Goal: Transaction & Acquisition: Purchase product/service

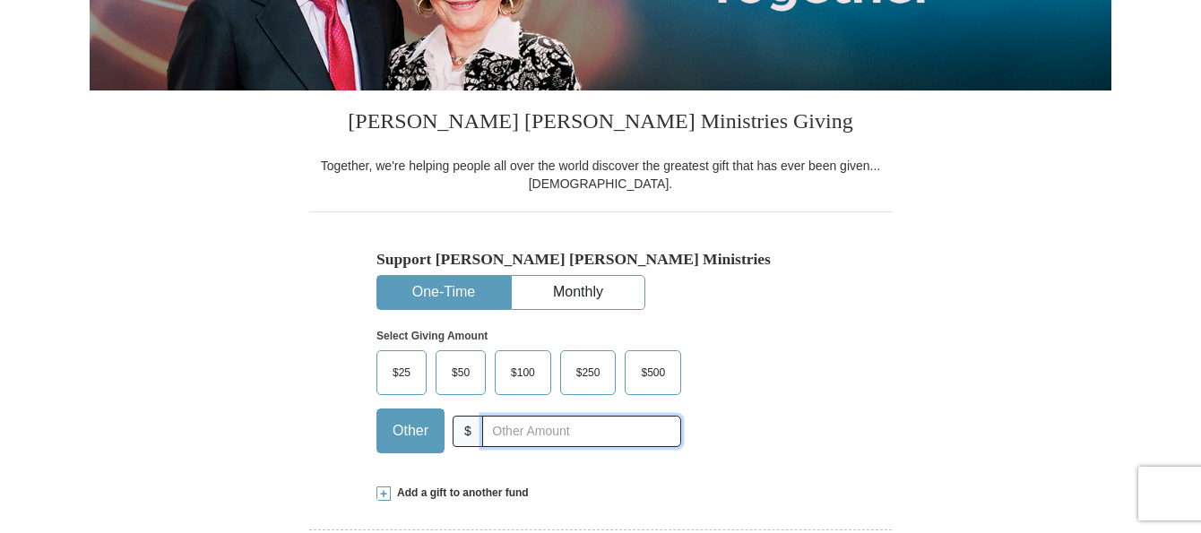
click at [507, 431] on input "text" at bounding box center [581, 431] width 199 height 31
type input "15"
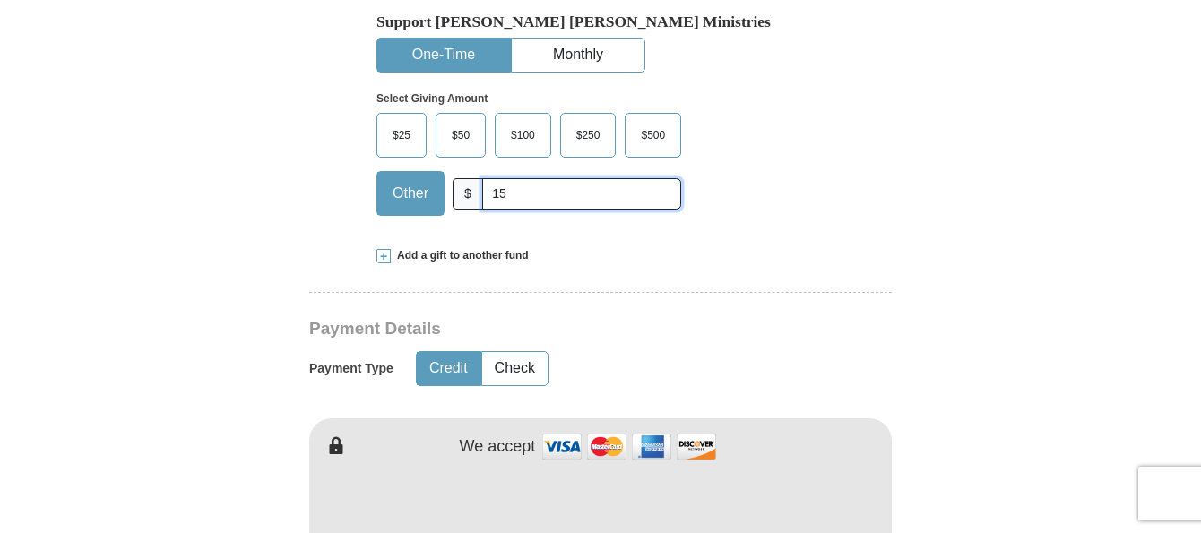
scroll to position [627, 0]
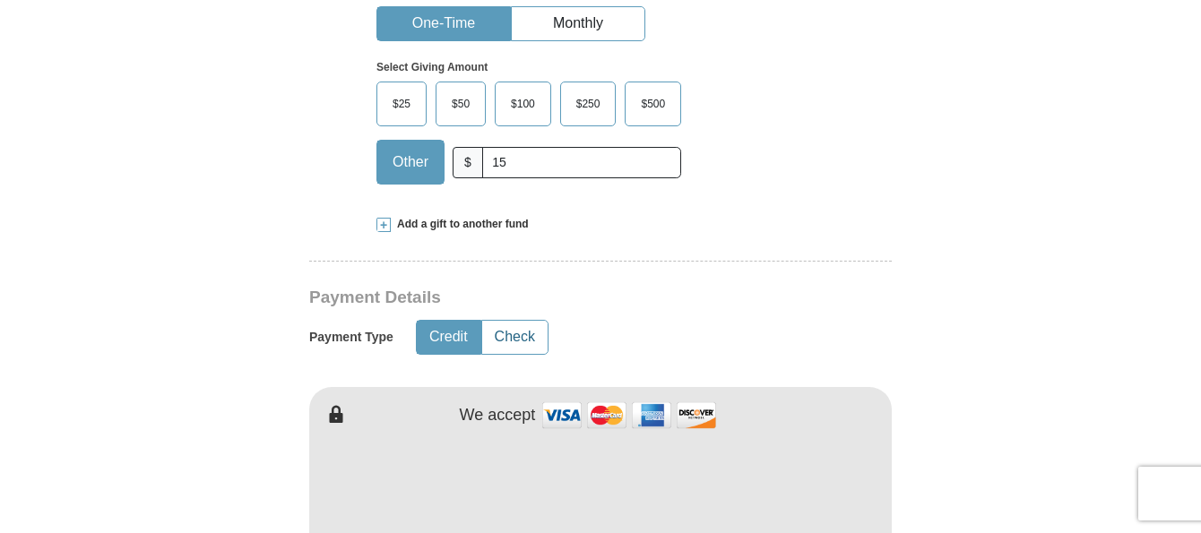
click at [508, 339] on button "Check" at bounding box center [514, 337] width 65 height 33
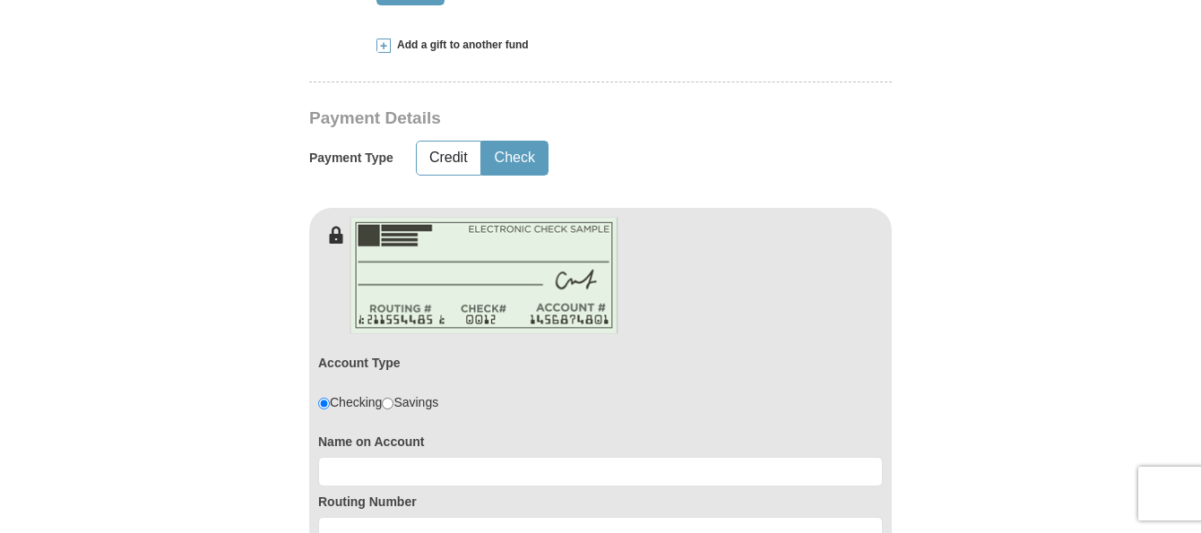
scroll to position [896, 0]
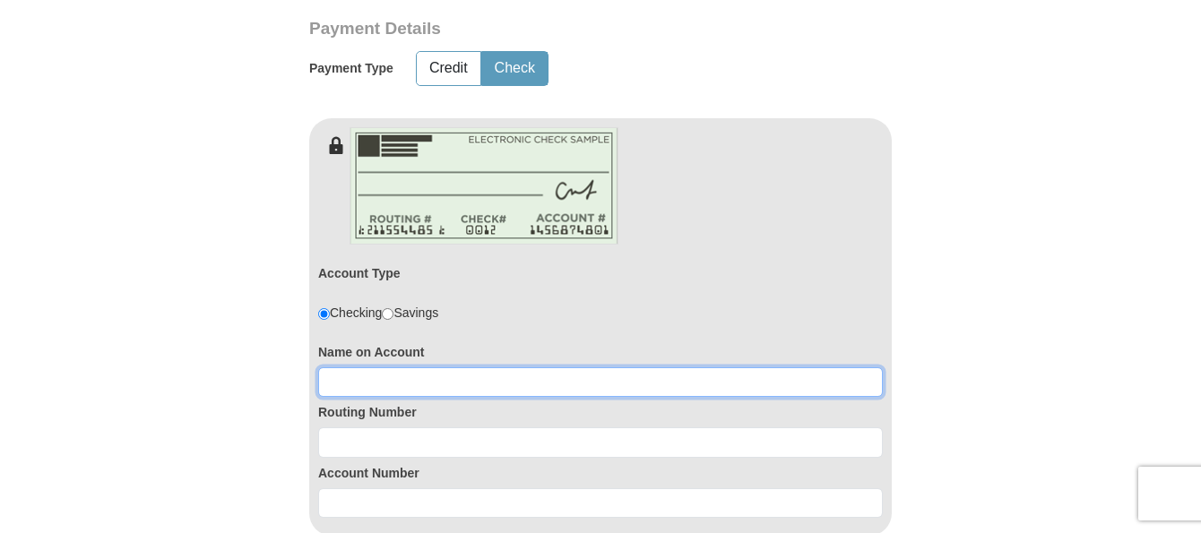
click at [382, 378] on input at bounding box center [600, 382] width 565 height 30
type input "Roberta J Absher"
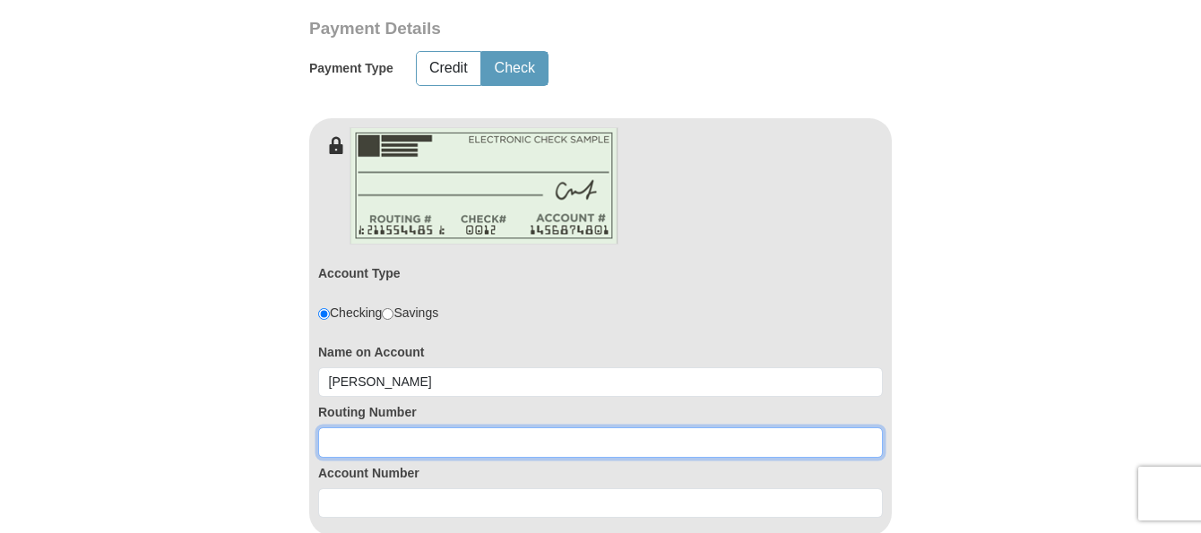
click at [352, 450] on input at bounding box center [600, 443] width 565 height 30
type input "324173626"
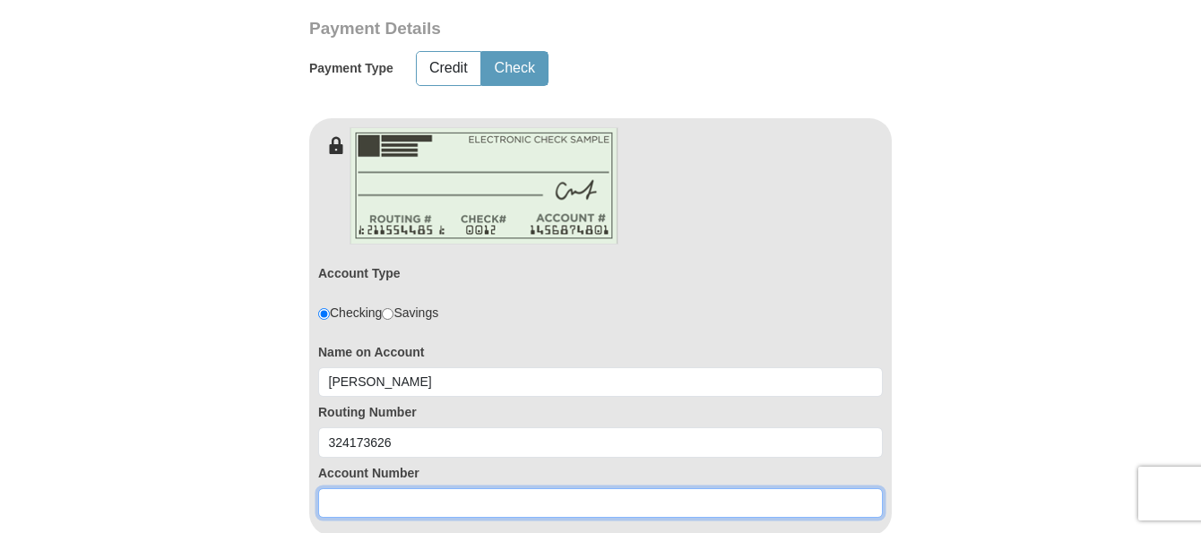
click at [376, 502] on input at bounding box center [600, 503] width 565 height 30
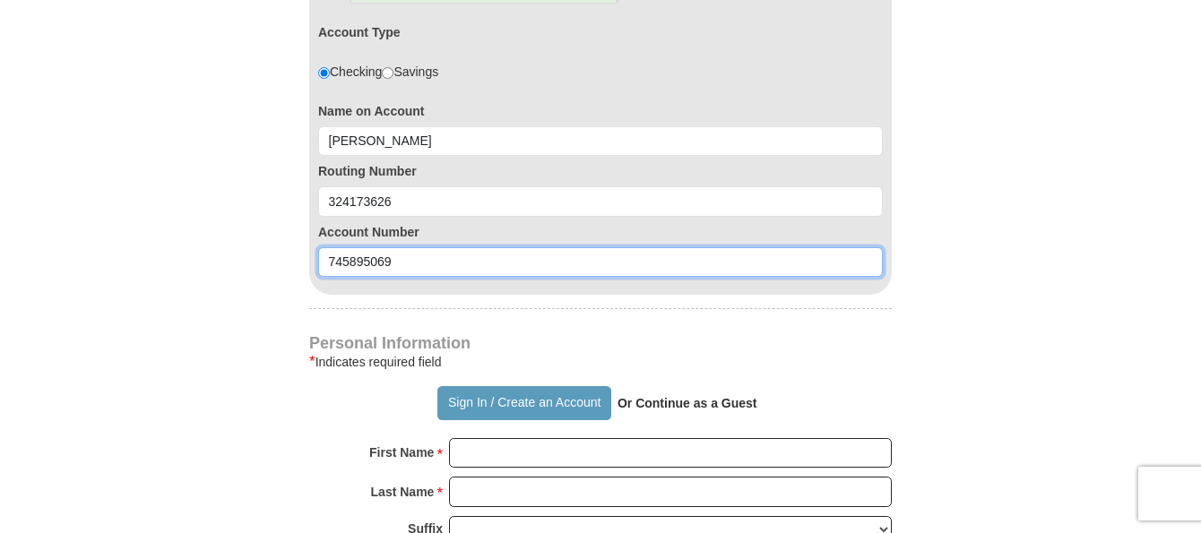
scroll to position [1165, 0]
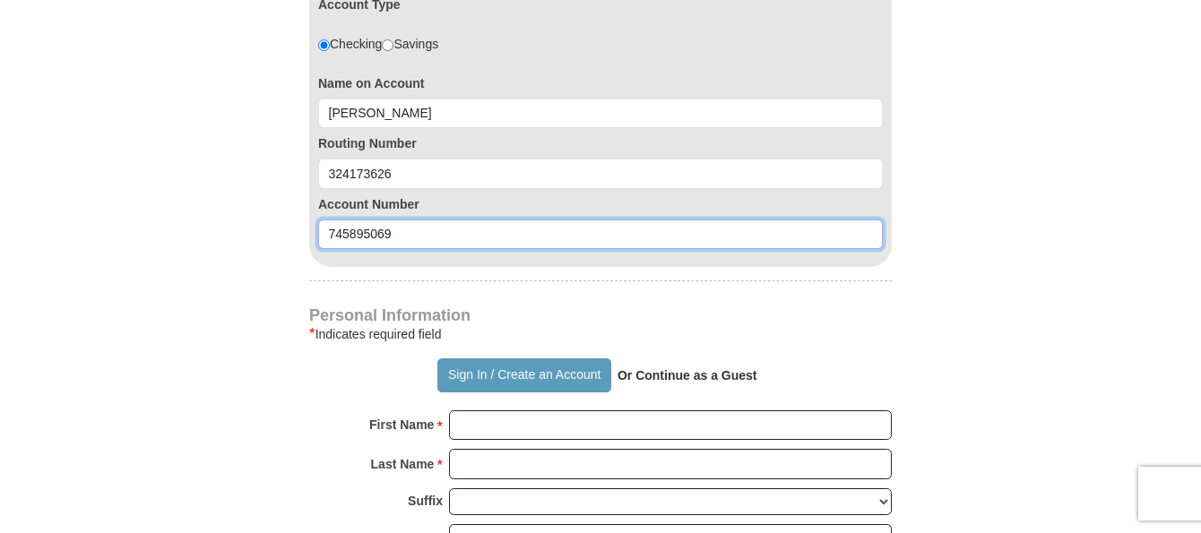
type input "745895069"
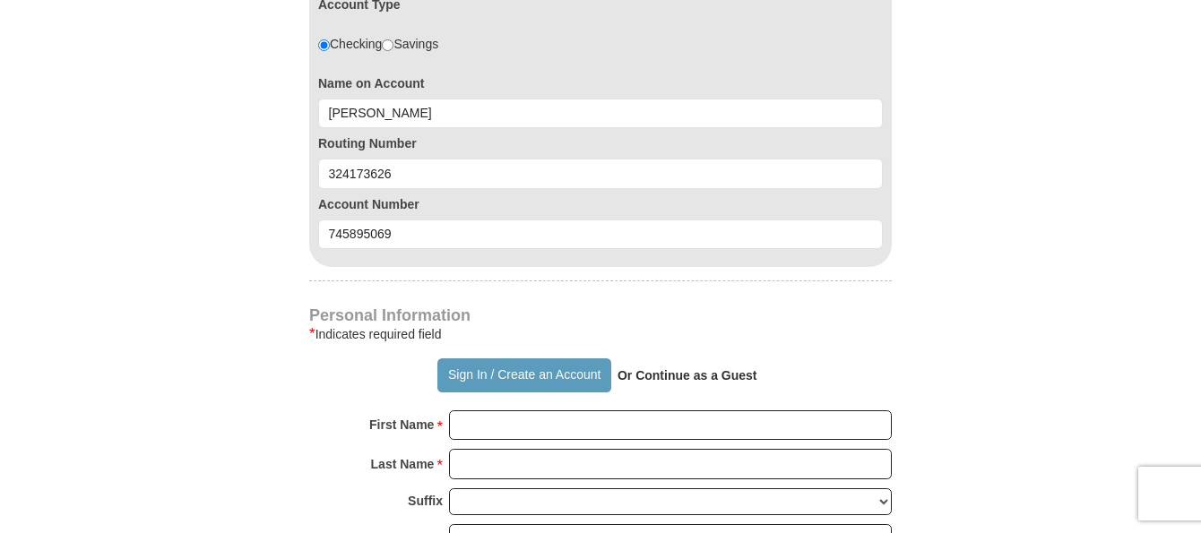
click at [651, 376] on strong "Or Continue as a Guest" at bounding box center [688, 375] width 140 height 14
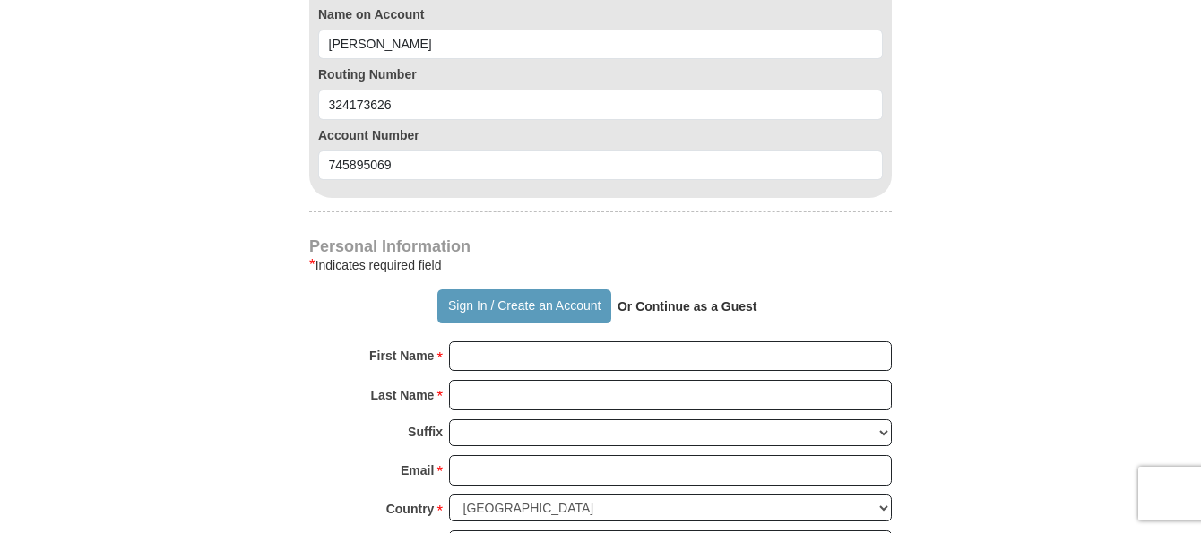
scroll to position [1344, 0]
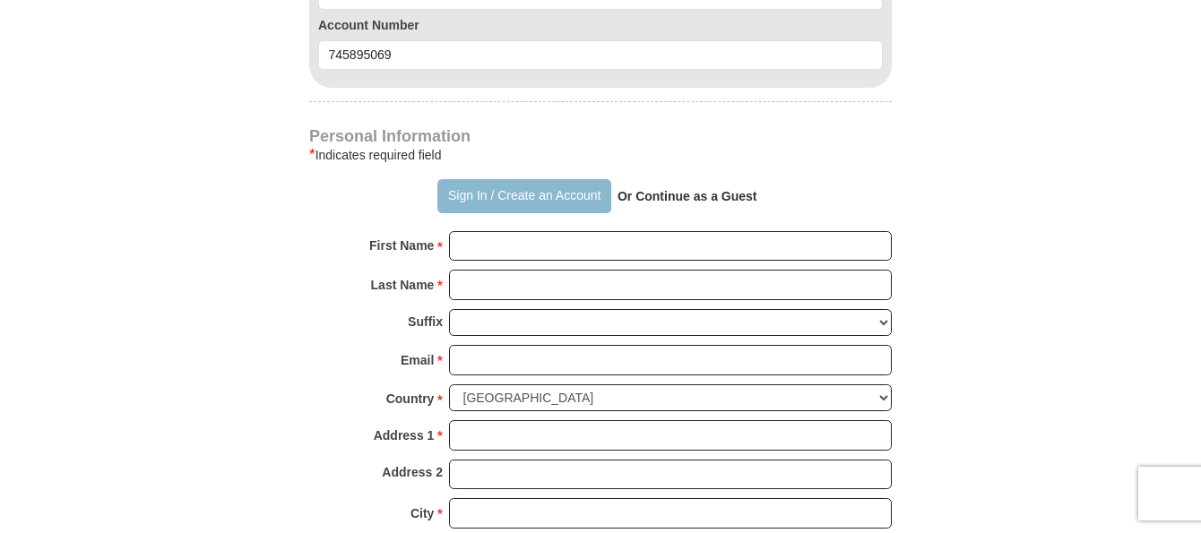
click at [515, 203] on button "Sign In / Create an Account" at bounding box center [523, 196] width 173 height 34
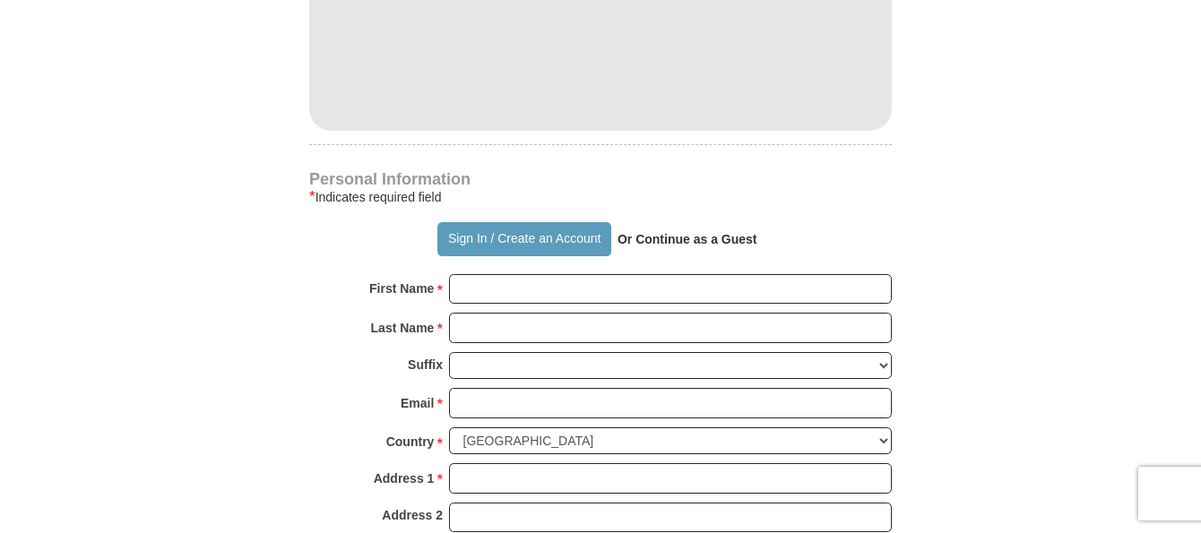
scroll to position [1076, 0]
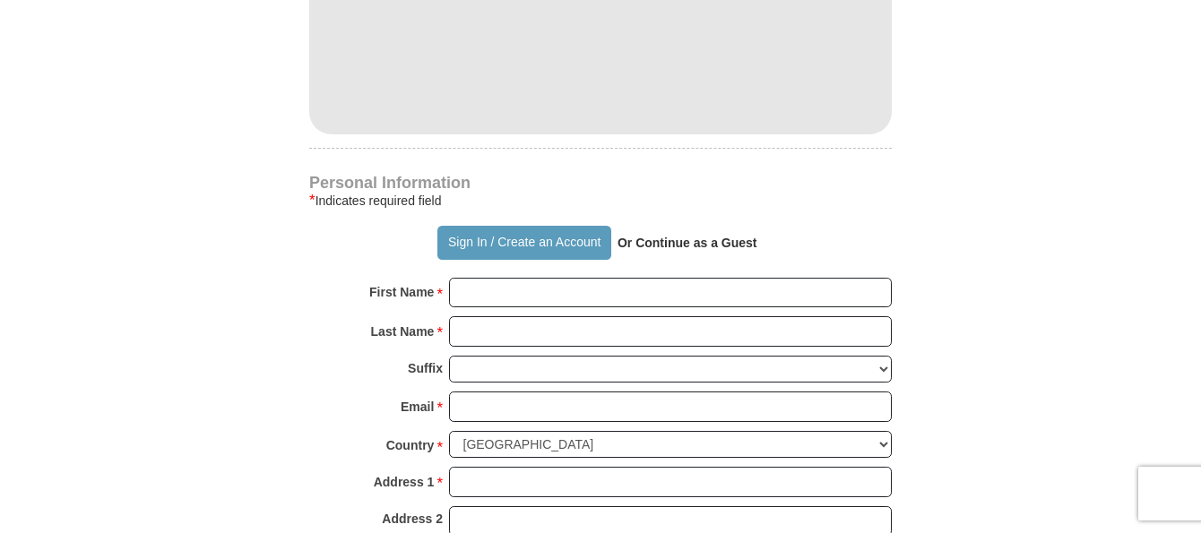
click at [685, 233] on p "Or Continue as a Guest" at bounding box center [687, 243] width 152 height 30
click at [683, 238] on strong "Or Continue as a Guest" at bounding box center [688, 243] width 140 height 14
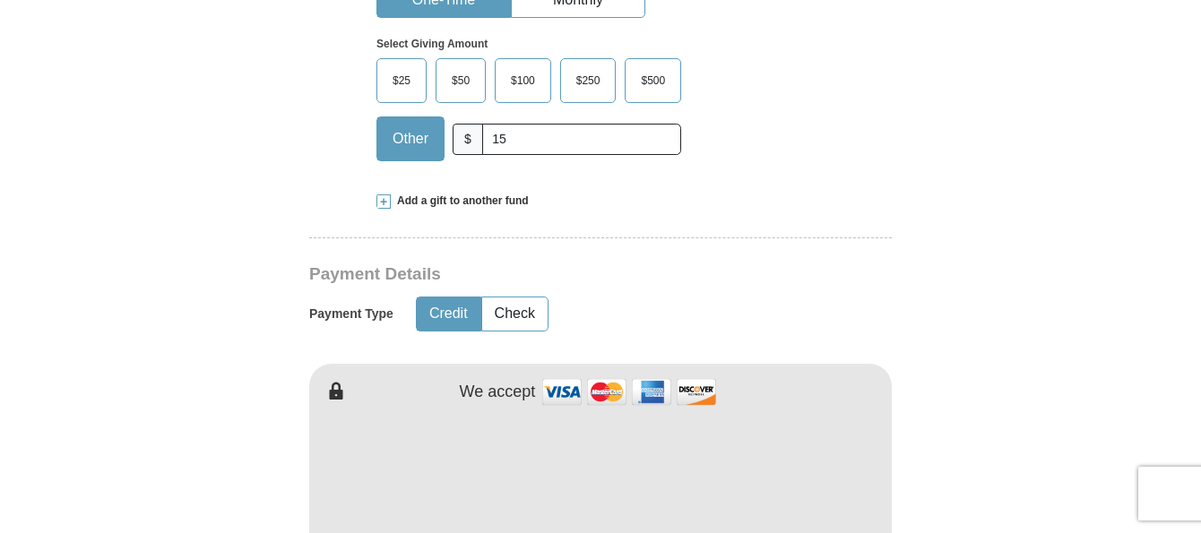
scroll to position [717, 0]
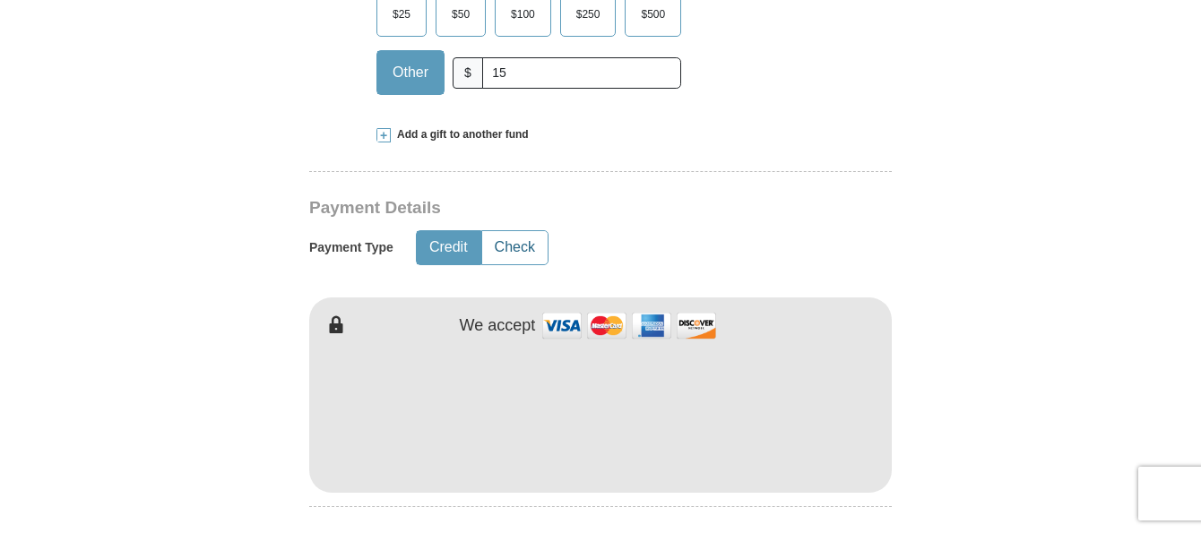
click at [512, 244] on button "Check" at bounding box center [514, 247] width 65 height 33
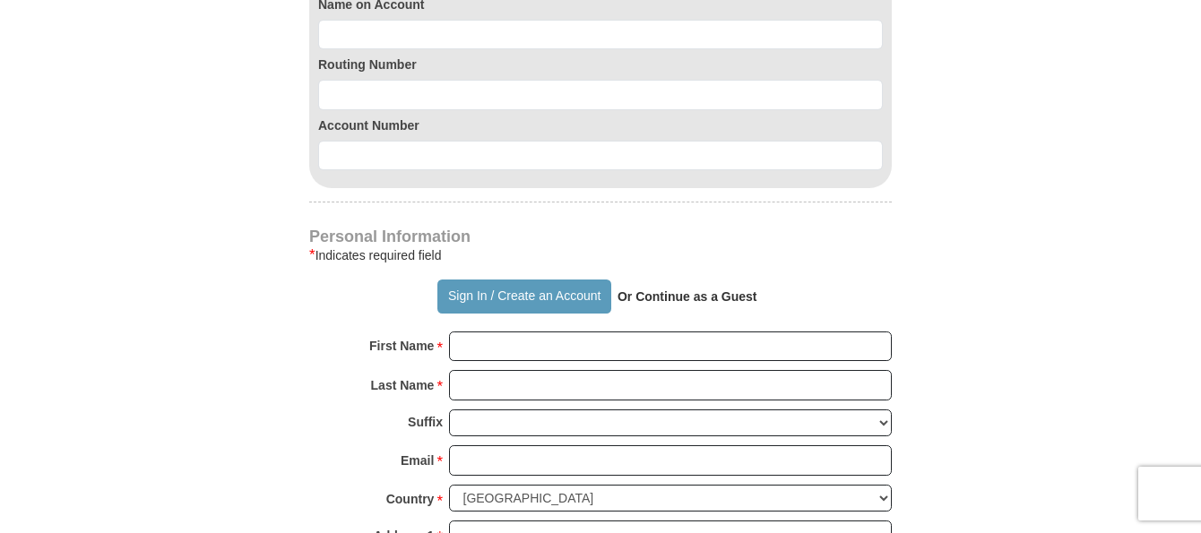
scroll to position [1255, 0]
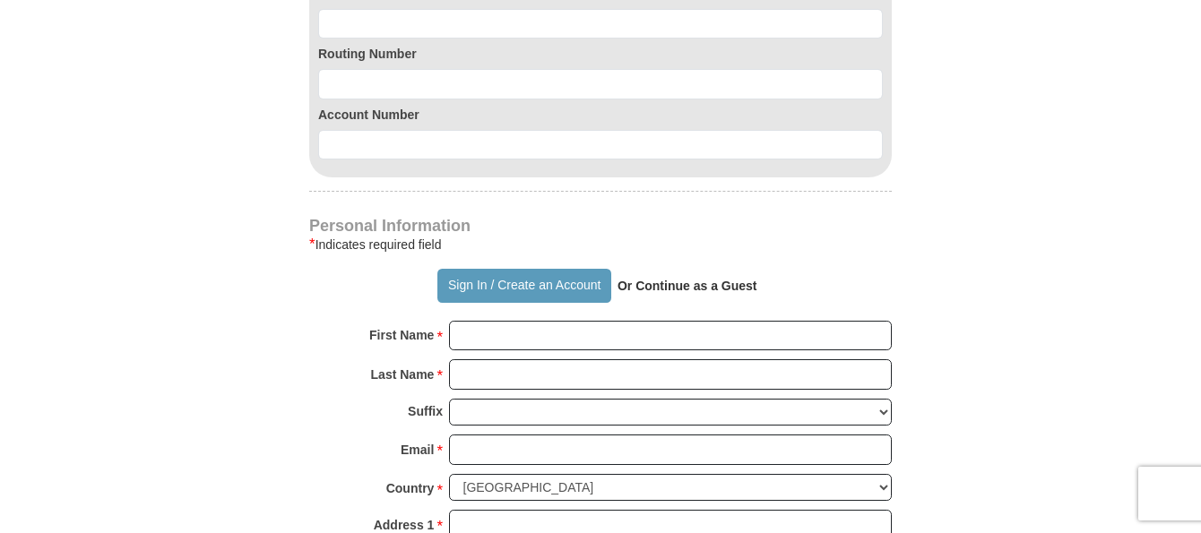
click at [742, 286] on strong "Or Continue as a Guest" at bounding box center [688, 286] width 140 height 14
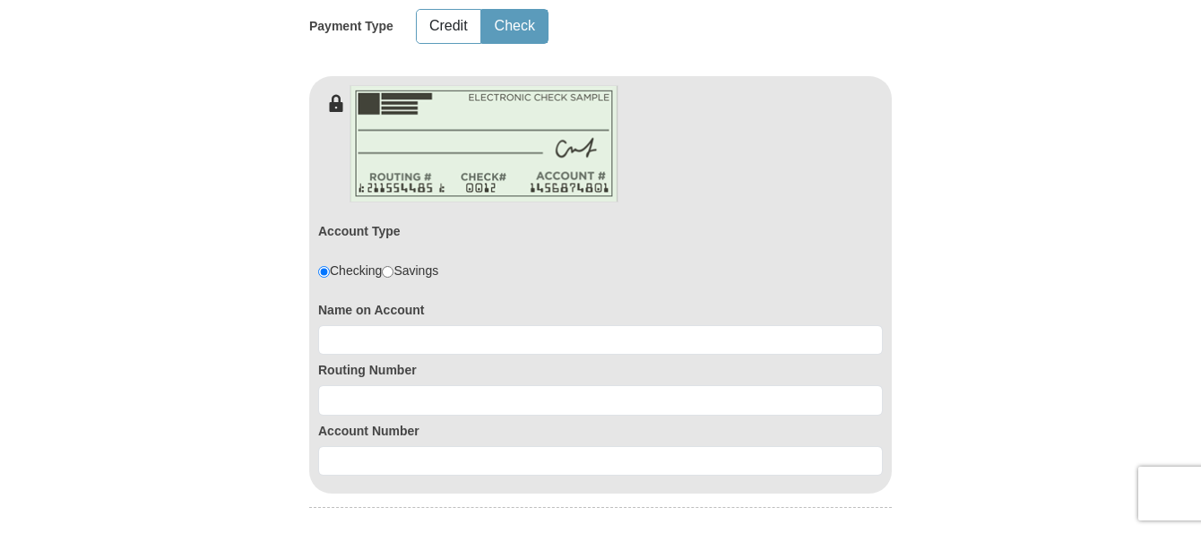
scroll to position [896, 0]
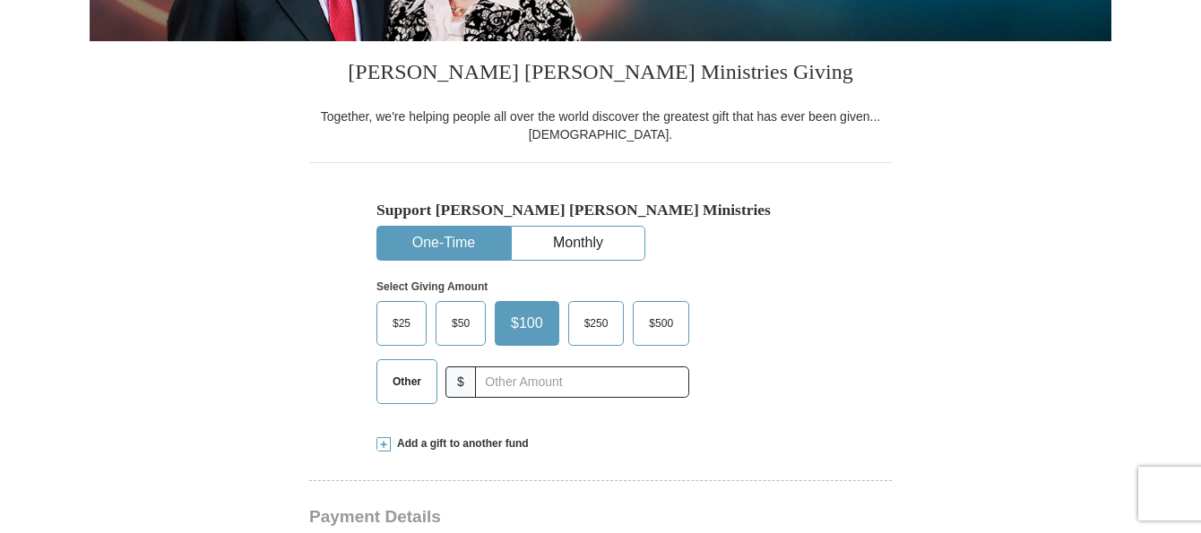
scroll to position [448, 0]
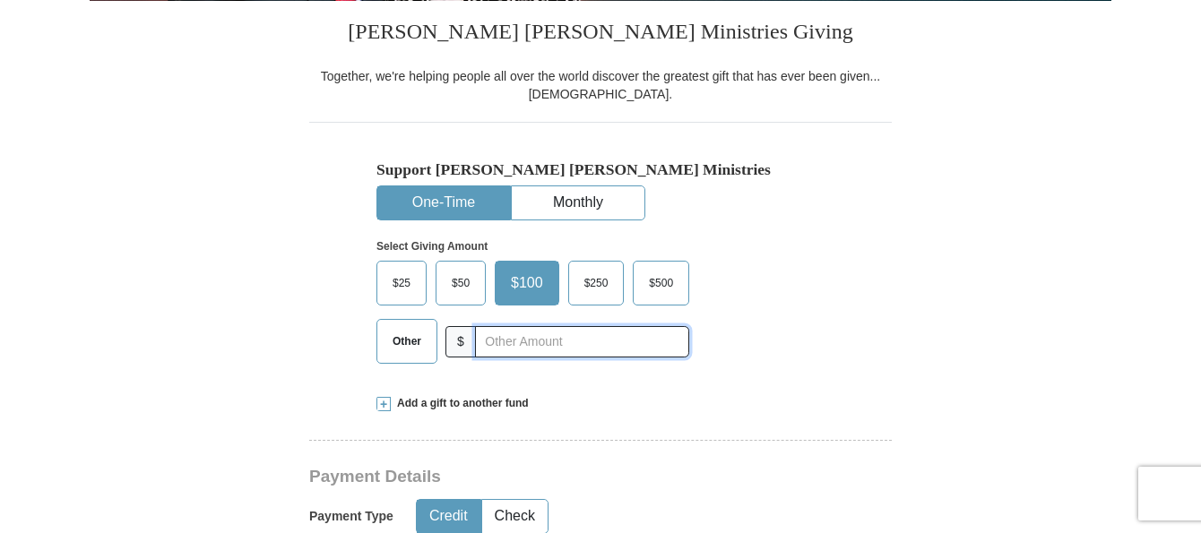
click at [509, 337] on input "text" at bounding box center [582, 341] width 214 height 31
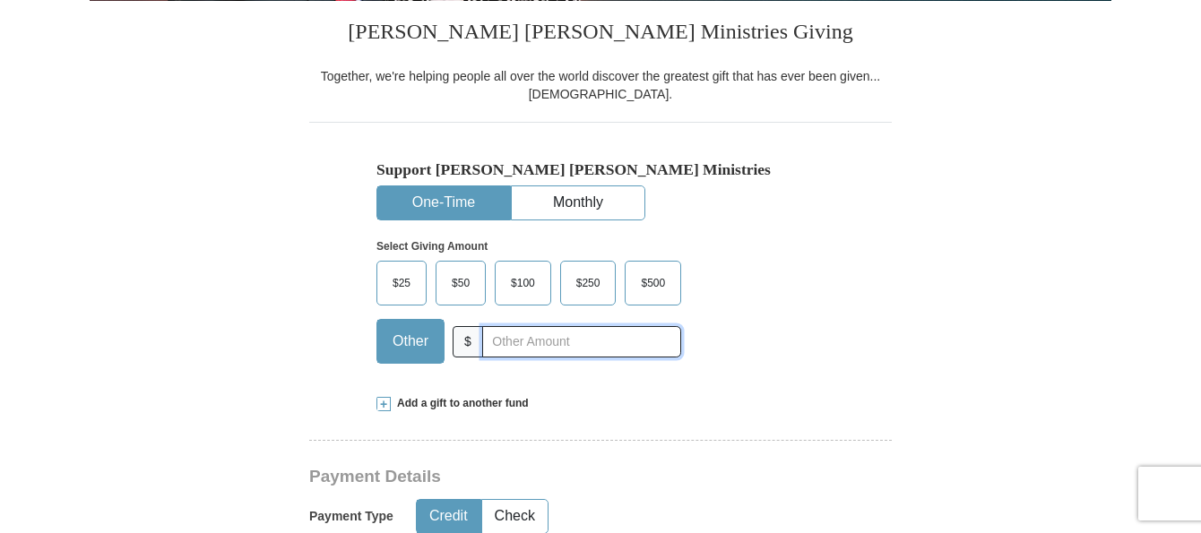
type input "15"
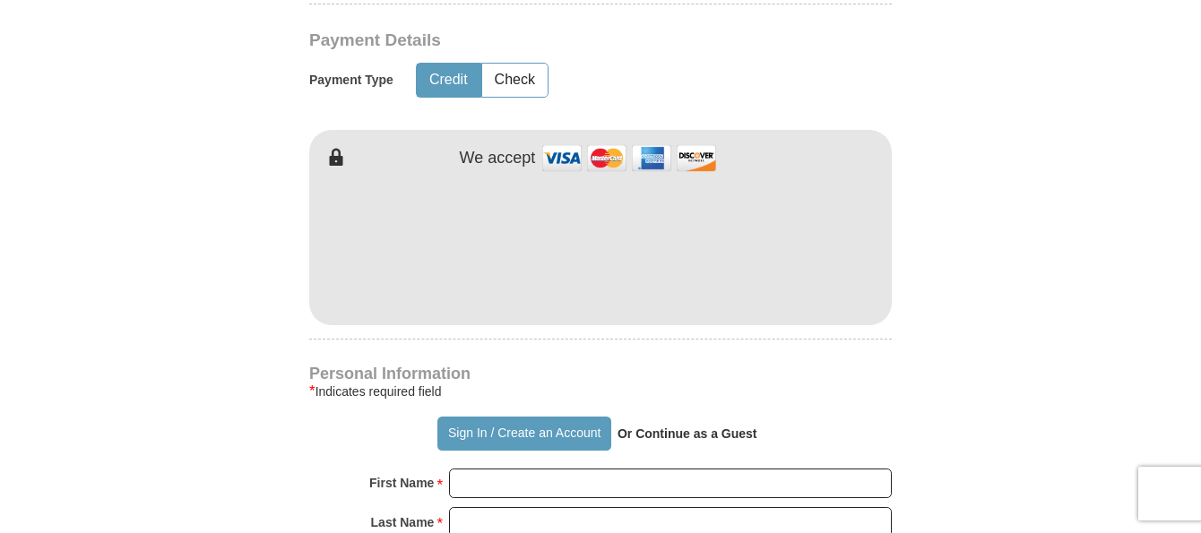
scroll to position [896, 0]
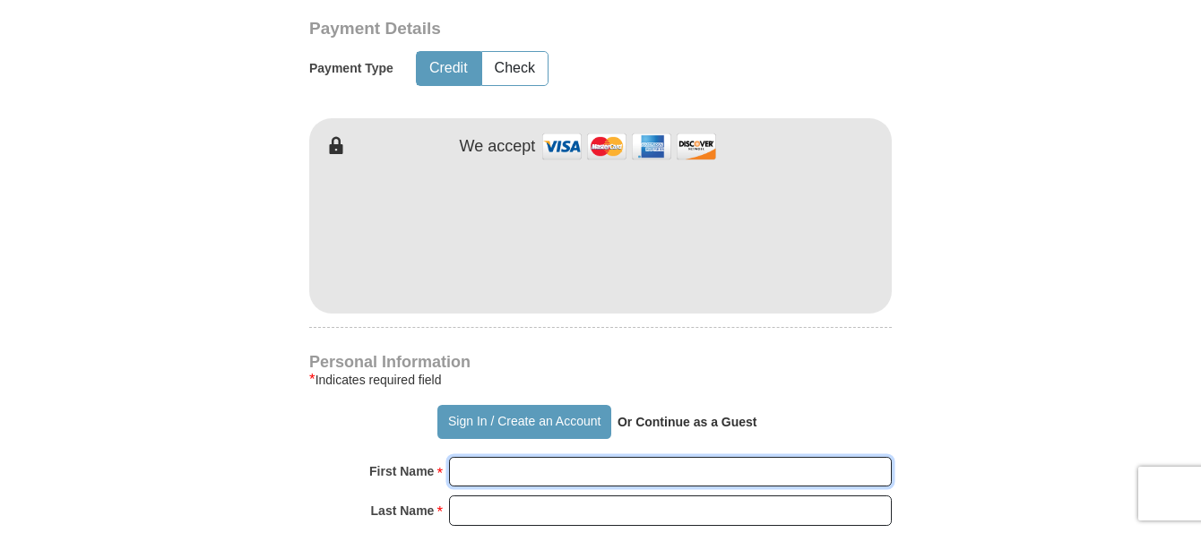
click at [477, 469] on input "First Name *" at bounding box center [670, 472] width 443 height 30
type input "Roberta"
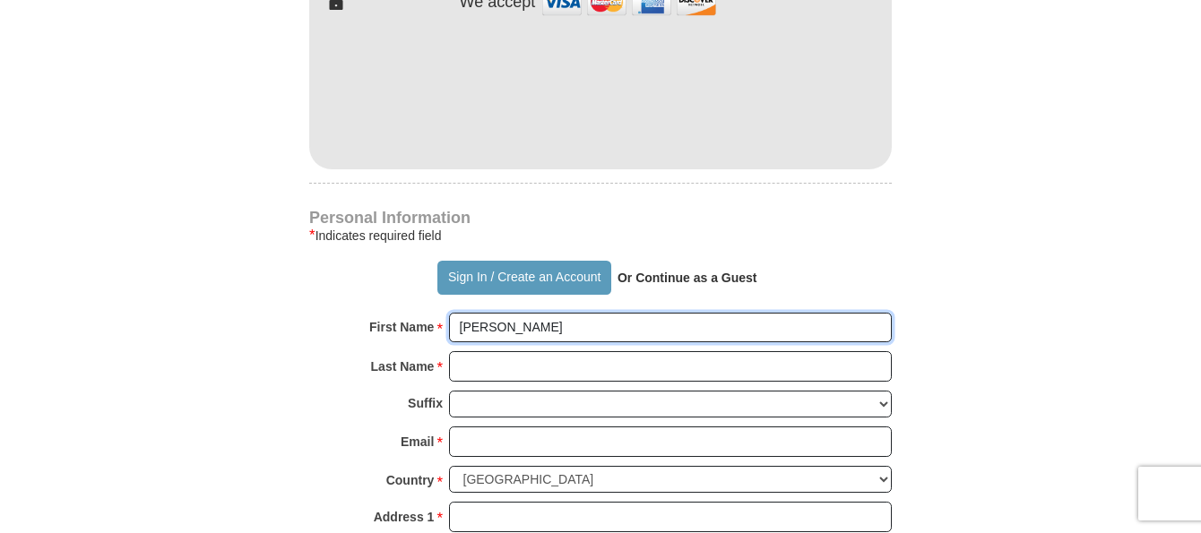
scroll to position [1076, 0]
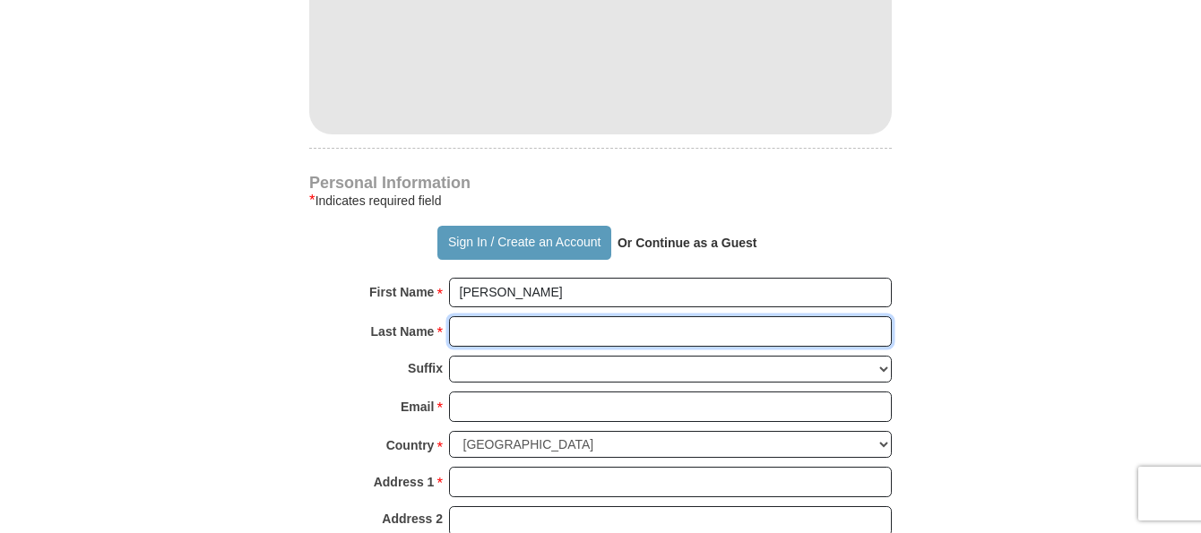
click at [469, 334] on input "Last Name *" at bounding box center [670, 331] width 443 height 30
type input "Absher"
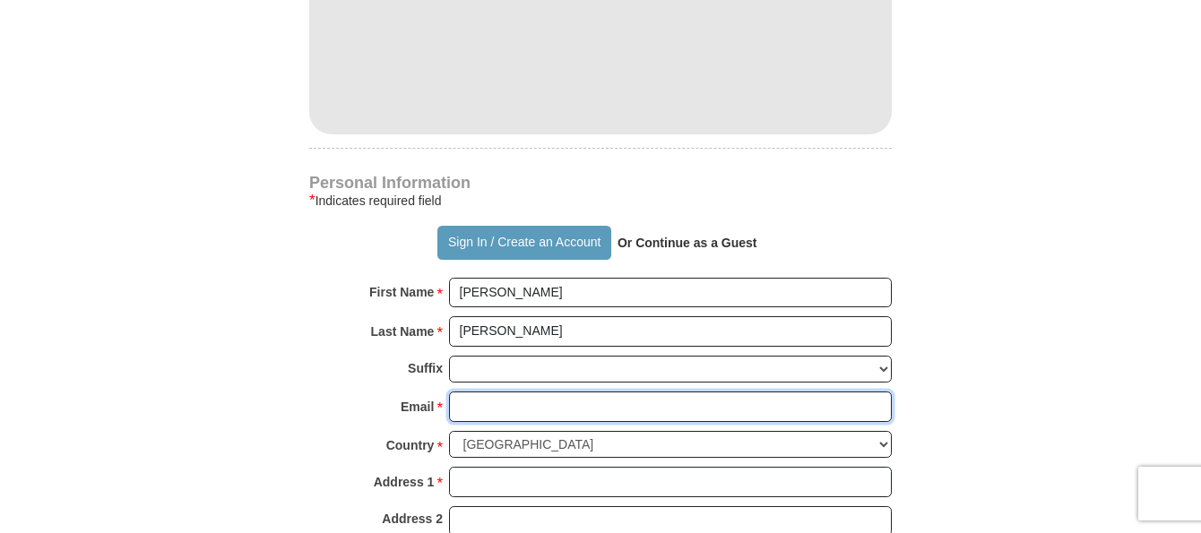
click at [472, 398] on input "Email *" at bounding box center [670, 407] width 443 height 30
type input "bobbieabsher@yahoo.com"
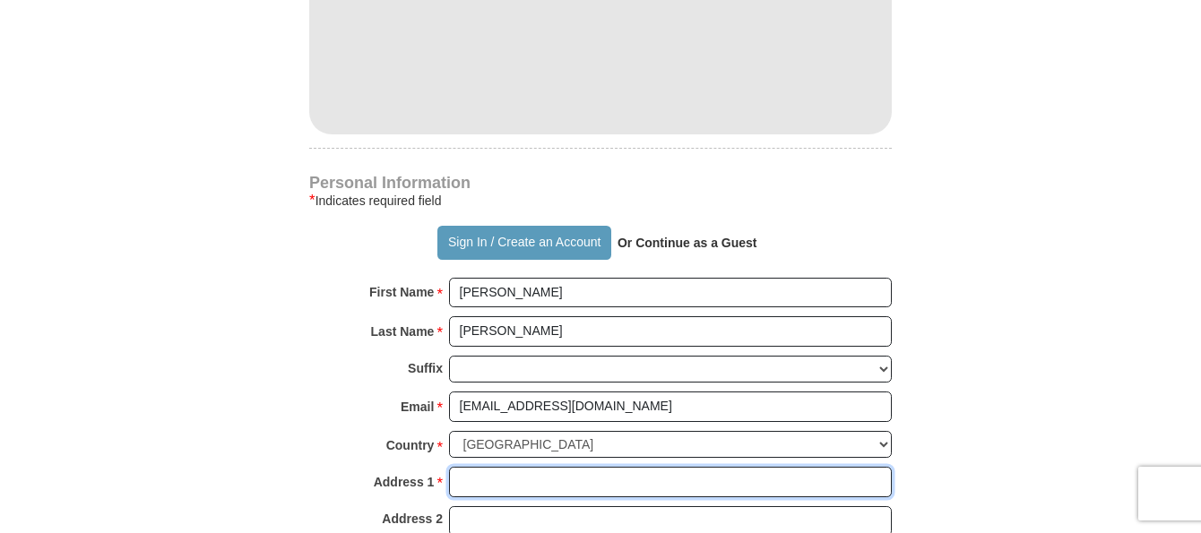
type input "6225 Foothill Road"
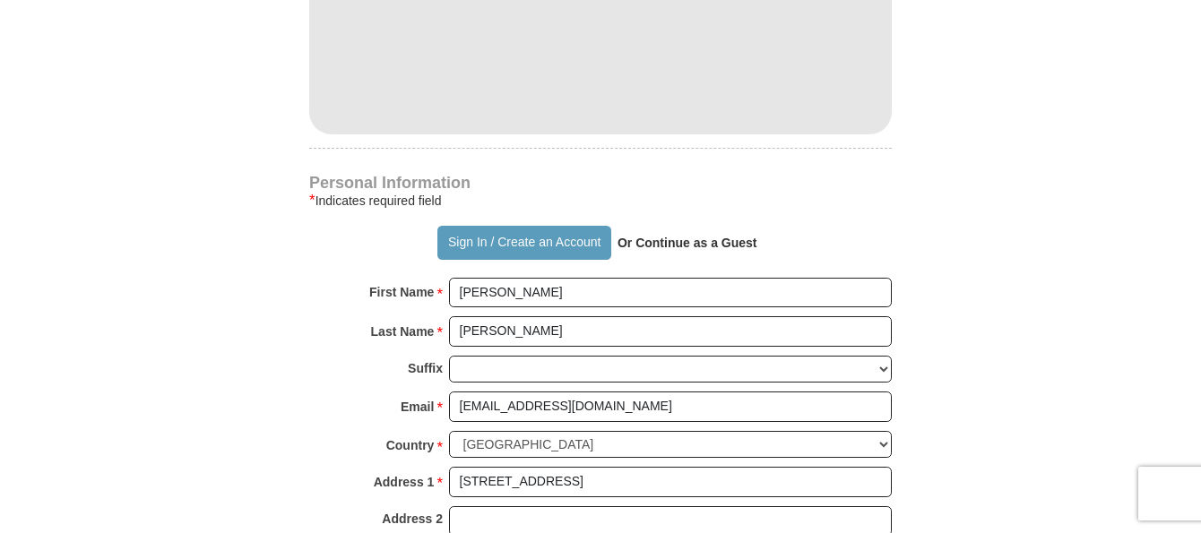
type input "Star"
select select "ID"
type input "83669"
type input "7144545927"
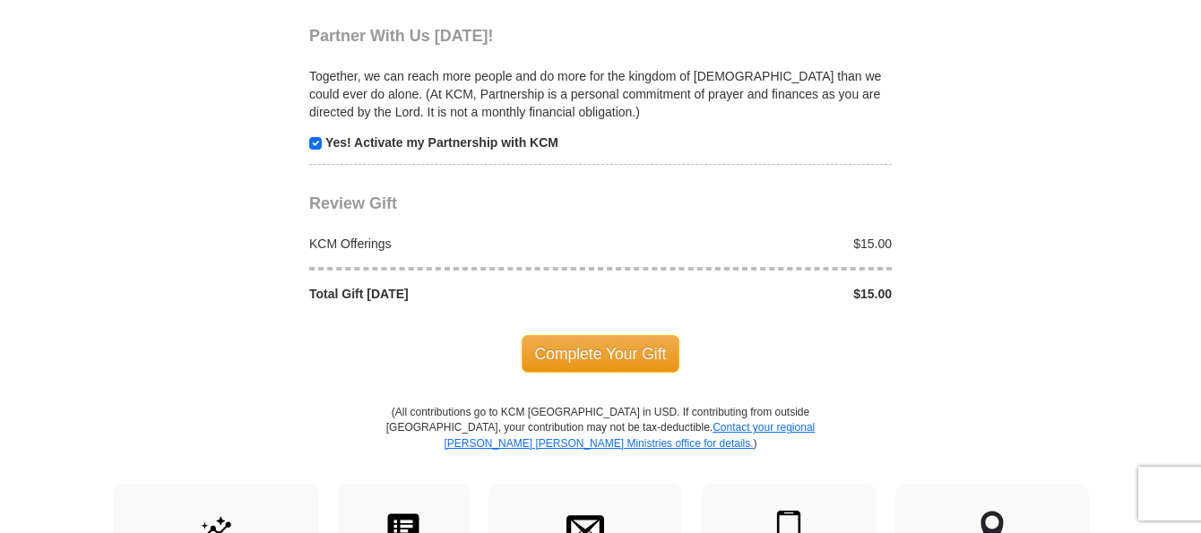
scroll to position [1793, 0]
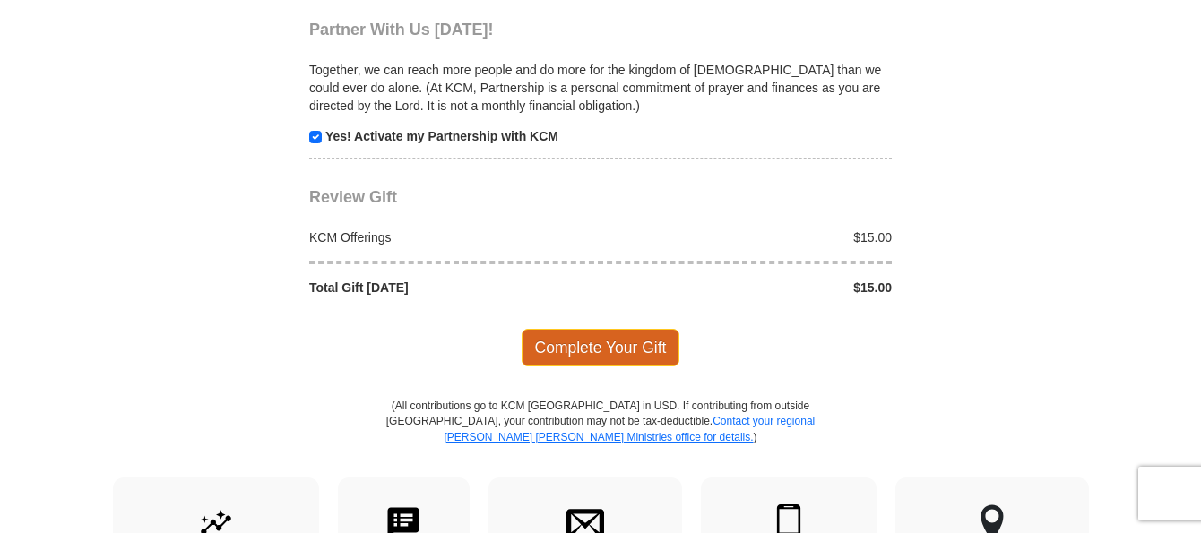
click at [590, 344] on span "Complete Your Gift" at bounding box center [601, 348] width 159 height 38
